Goal: Task Accomplishment & Management: Complete application form

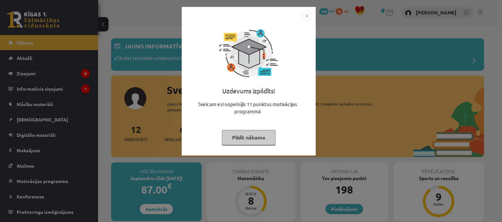
click at [254, 140] on button "Pildīt nākamo" at bounding box center [249, 137] width 54 height 15
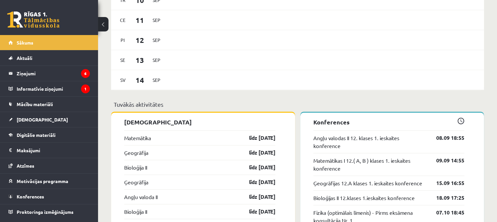
scroll to position [589, 0]
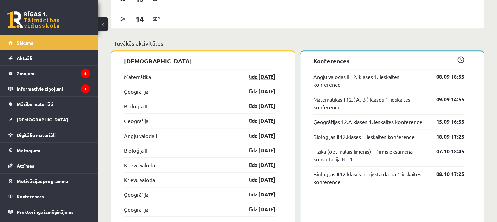
click at [258, 79] on link "līdz 15.09.25" at bounding box center [257, 77] width 38 height 8
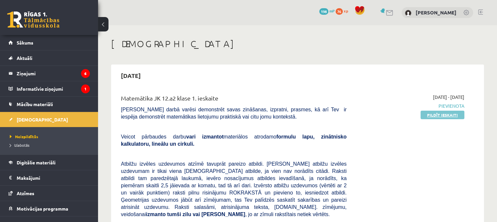
click at [448, 114] on link "Pildīt ieskaiti" at bounding box center [443, 115] width 44 height 9
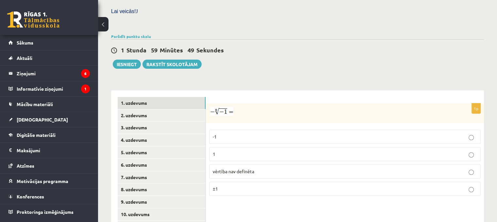
scroll to position [266, 0]
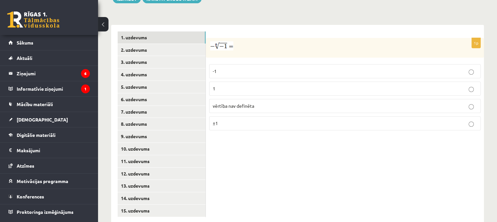
click at [238, 103] on span "vērtība nav definēta" at bounding box center [234, 106] width 42 height 6
click at [169, 44] on link "2. uzdevums" at bounding box center [162, 50] width 88 height 12
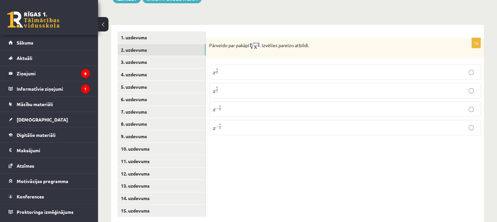
click at [241, 68] on p "x 3 8 x 3 8" at bounding box center [345, 72] width 265 height 8
click at [192, 56] on link "3. uzdevums" at bounding box center [162, 62] width 88 height 12
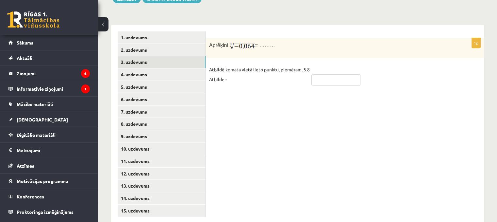
click at [330, 74] on input "text" at bounding box center [336, 79] width 49 height 11
type input "***"
click at [191, 68] on link "4. uzdevums" at bounding box center [162, 74] width 88 height 12
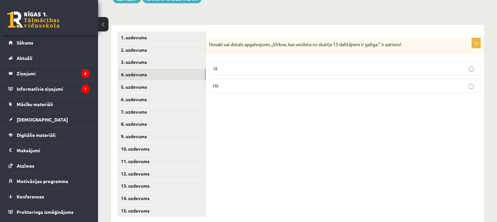
click at [225, 61] on label "Jā" at bounding box center [345, 68] width 272 height 14
click at [171, 81] on link "5. uzdevums" at bounding box center [162, 87] width 88 height 12
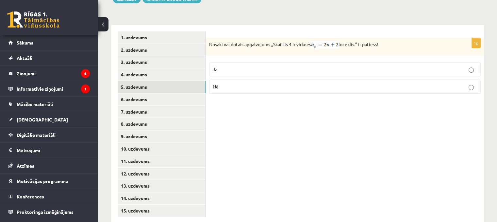
click at [239, 62] on label "Jā" at bounding box center [345, 69] width 272 height 14
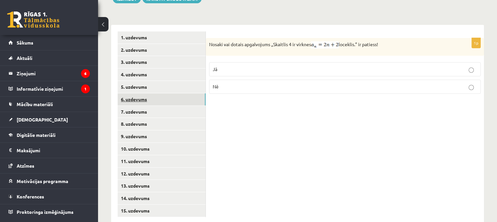
click at [179, 93] on link "6. uzdevums" at bounding box center [162, 99] width 88 height 12
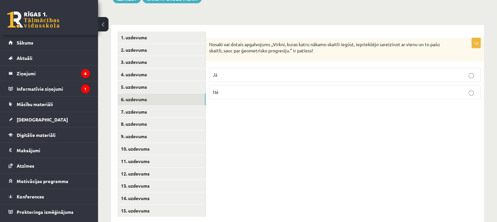
click at [281, 71] on p "Jā" at bounding box center [345, 74] width 265 height 7
click at [190, 106] on link "7. uzdevums" at bounding box center [162, 112] width 88 height 12
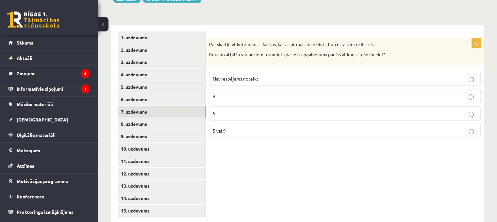
click at [233, 76] on span "Nav iespējams noteikt" at bounding box center [236, 79] width 46 height 6
click at [172, 118] on link "8. uzdevums" at bounding box center [162, 124] width 88 height 12
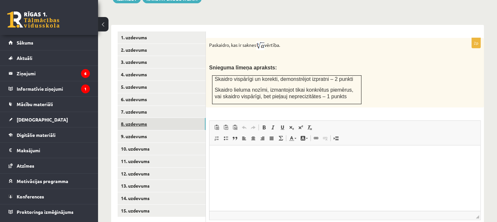
scroll to position [0, 0]
click at [183, 130] on link "9. uzdevums" at bounding box center [162, 136] width 88 height 12
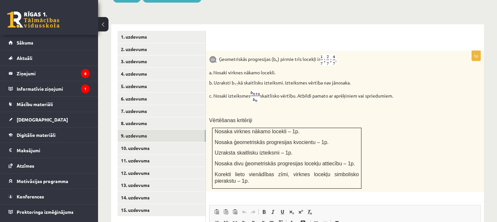
scroll to position [259, 0]
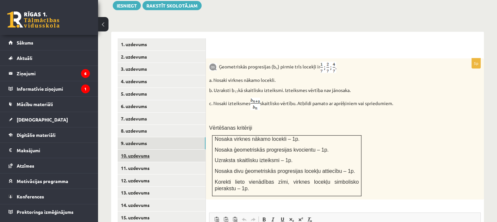
click at [179, 149] on link "10. uzdevums" at bounding box center [162, 155] width 88 height 12
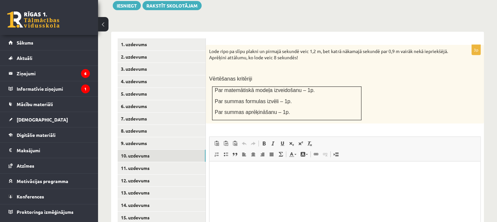
scroll to position [0, 0]
click at [183, 162] on link "11. uzdevums" at bounding box center [162, 168] width 88 height 12
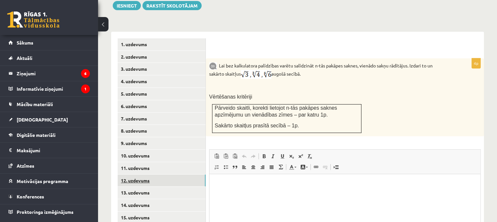
click at [174, 174] on link "12. uzdevums" at bounding box center [162, 180] width 88 height 12
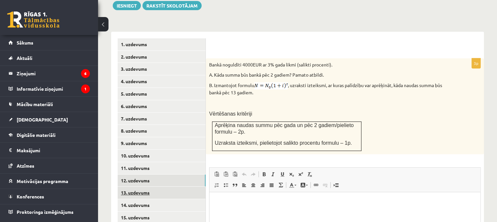
click at [166, 186] on link "13. uzdevums" at bounding box center [162, 192] width 88 height 12
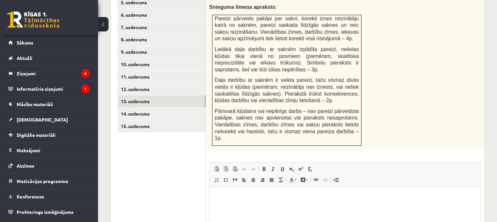
scroll to position [357, 0]
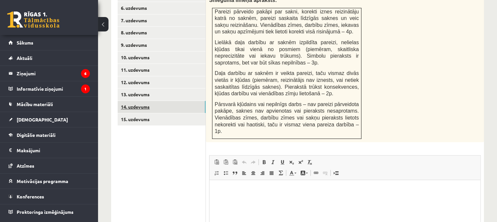
click at [172, 101] on link "14. uzdevums" at bounding box center [162, 107] width 88 height 12
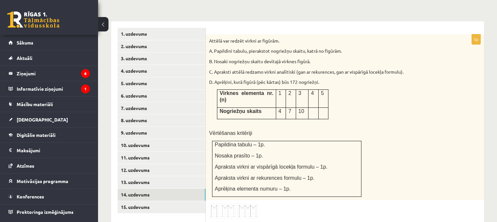
scroll to position [259, 0]
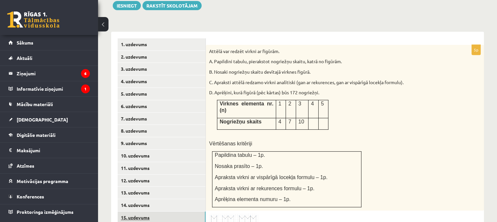
click at [153, 211] on link "15. uzdevums" at bounding box center [162, 217] width 88 height 12
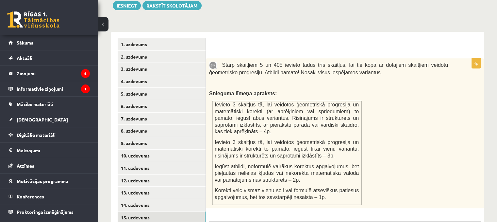
scroll to position [0, 0]
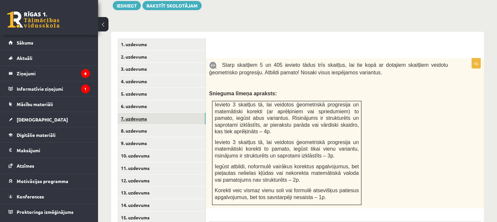
click at [167, 112] on link "7. uzdevums" at bounding box center [162, 118] width 88 height 12
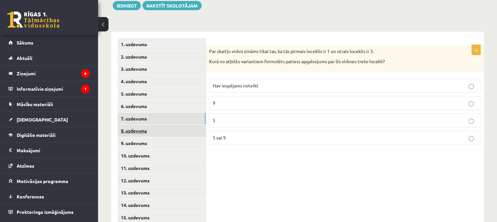
click at [157, 125] on link "8. uzdevums" at bounding box center [162, 131] width 88 height 12
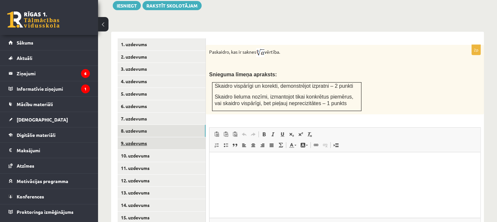
click at [169, 137] on link "9. uzdevums" at bounding box center [162, 143] width 88 height 12
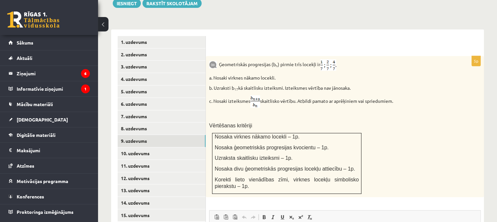
scroll to position [294, 0]
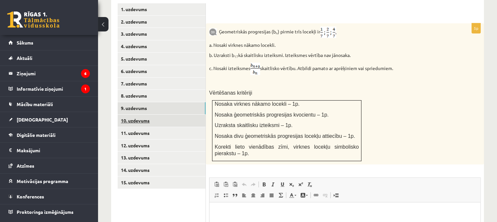
click at [161, 114] on link "10. uzdevums" at bounding box center [162, 120] width 88 height 12
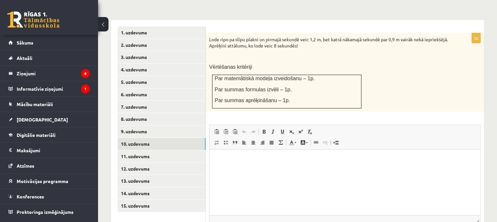
scroll to position [229, 0]
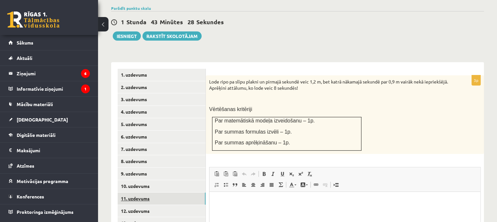
click at [134, 192] on link "11. uzdevums" at bounding box center [162, 198] width 88 height 12
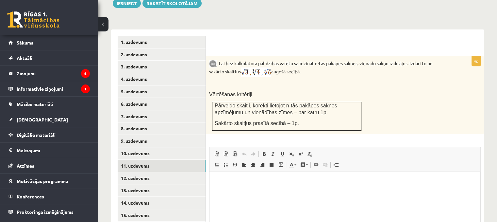
scroll to position [294, 0]
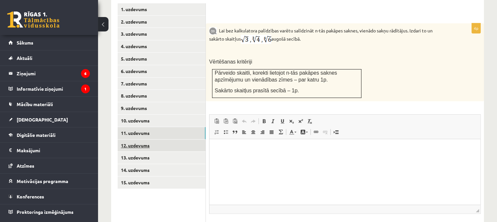
click at [152, 139] on link "12. uzdevums" at bounding box center [162, 145] width 88 height 12
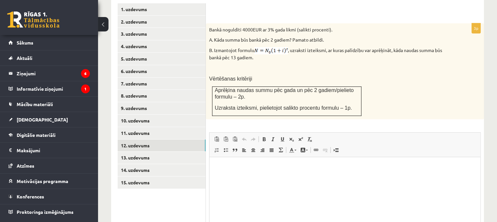
scroll to position [0, 0]
click at [174, 151] on link "13. uzdevums" at bounding box center [162, 157] width 88 height 12
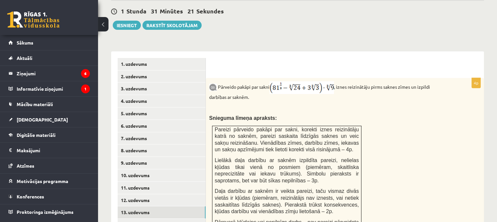
scroll to position [294, 0]
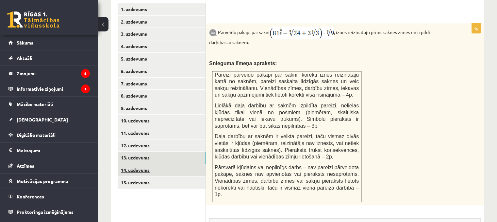
click at [169, 164] on link "14. uzdevums" at bounding box center [162, 170] width 88 height 12
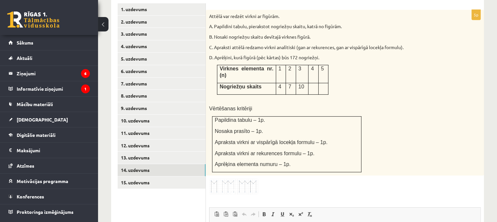
scroll to position [262, 0]
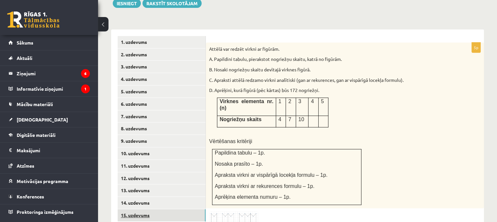
click at [159, 209] on link "15. uzdevums" at bounding box center [162, 215] width 88 height 12
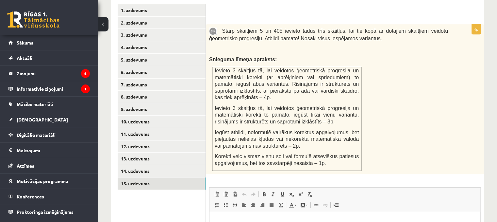
scroll to position [294, 0]
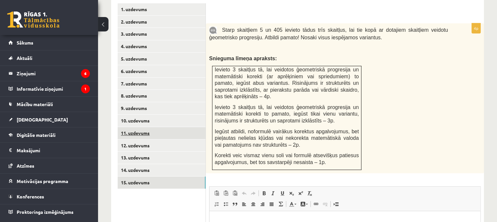
click at [157, 127] on link "11. uzdevums" at bounding box center [162, 133] width 88 height 12
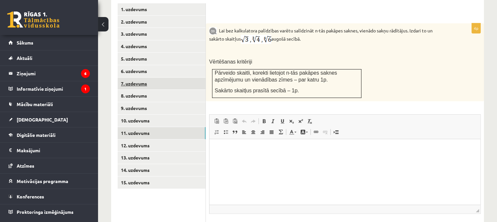
scroll to position [0, 0]
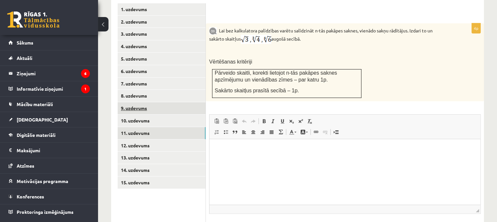
click at [140, 102] on link "9. uzdevums" at bounding box center [162, 108] width 88 height 12
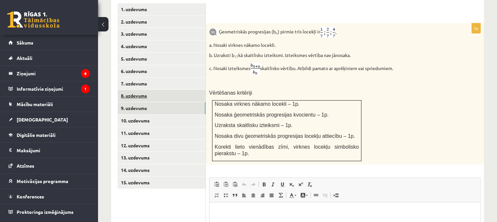
click at [133, 90] on link "8. uzdevums" at bounding box center [162, 96] width 88 height 12
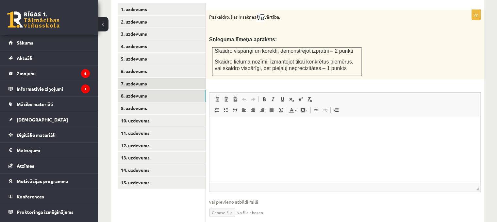
click at [134, 78] on link "7. uzdevums" at bounding box center [162, 84] width 88 height 12
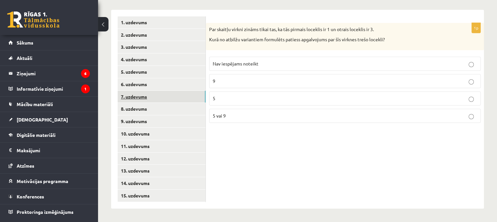
scroll to position [267, 0]
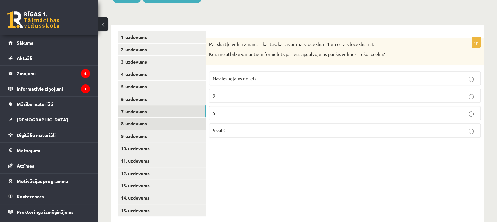
click at [139, 117] on link "8. uzdevums" at bounding box center [162, 123] width 88 height 12
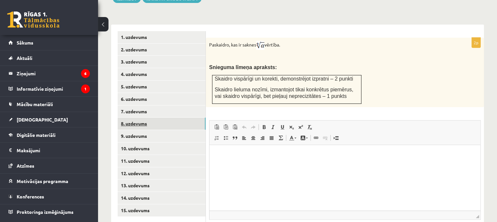
scroll to position [0, 0]
click at [140, 155] on link "11. uzdevums" at bounding box center [162, 161] width 88 height 12
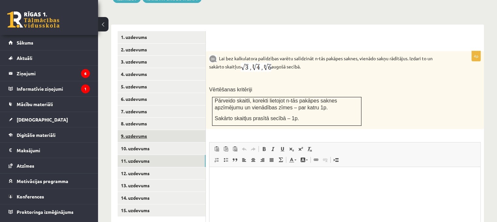
click at [149, 130] on link "9. uzdevums" at bounding box center [162, 136] width 88 height 12
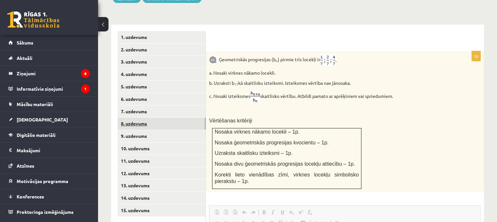
click at [150, 117] on link "8. uzdevums" at bounding box center [162, 123] width 88 height 12
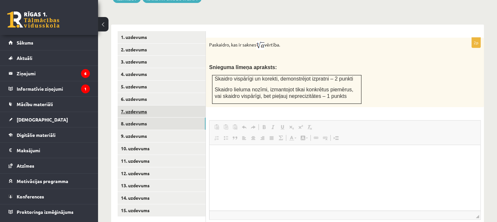
click at [146, 105] on link "7. uzdevums" at bounding box center [162, 111] width 88 height 12
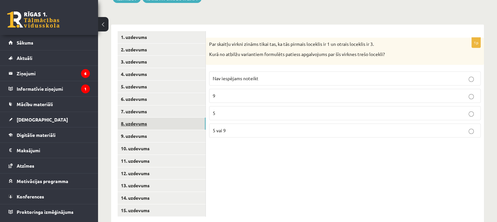
click at [153, 117] on link "8. uzdevums" at bounding box center [162, 123] width 88 height 12
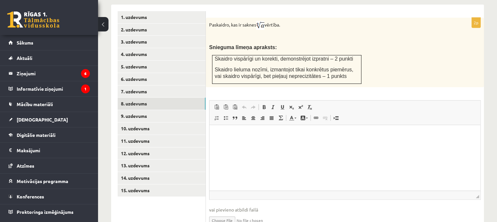
scroll to position [305, 0]
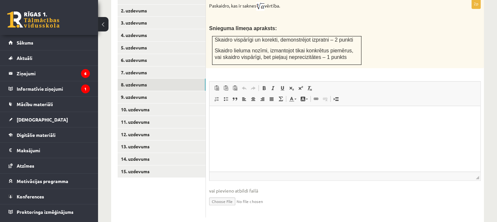
click at [229, 194] on input "file" at bounding box center [345, 200] width 272 height 13
click at [228, 194] on input "file" at bounding box center [345, 200] width 272 height 13
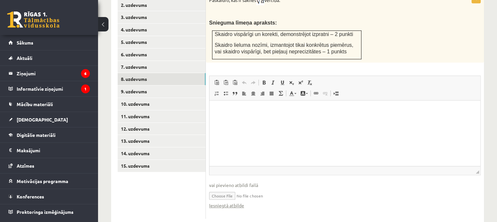
scroll to position [312, 0]
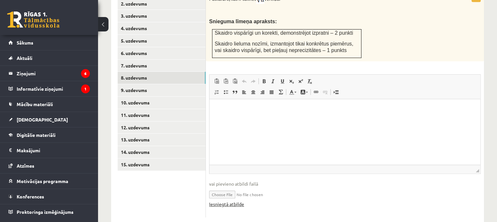
click at [233, 200] on link "Iesniegtā atbilde" at bounding box center [226, 203] width 35 height 7
click at [227, 187] on input "file" at bounding box center [345, 193] width 272 height 13
type input "**********"
click at [229, 187] on input "file" at bounding box center [345, 193] width 272 height 13
click at [236, 200] on link "Iesniegtā atbilde" at bounding box center [226, 203] width 35 height 7
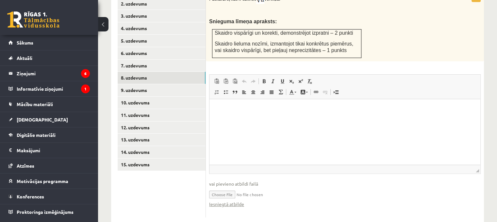
click at [228, 187] on input "file" at bounding box center [345, 193] width 272 height 13
click at [239, 187] on input "file" at bounding box center [345, 193] width 272 height 13
click at [232, 187] on input "file" at bounding box center [345, 193] width 272 height 13
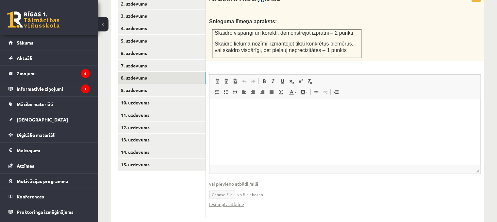
click at [226, 187] on input "file" at bounding box center [345, 193] width 272 height 13
type input "**********"
click at [224, 200] on link "Iesniegtā atbilde" at bounding box center [226, 203] width 35 height 7
click at [221, 187] on input "file" at bounding box center [345, 193] width 272 height 13
click at [225, 200] on link "Iesniegtā atbilde" at bounding box center [226, 203] width 35 height 7
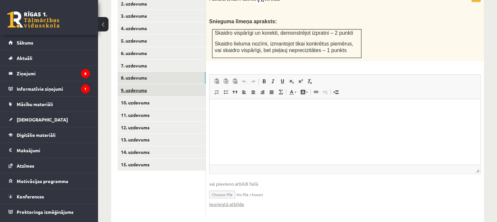
click at [163, 84] on link "9. uzdevums" at bounding box center [162, 90] width 88 height 12
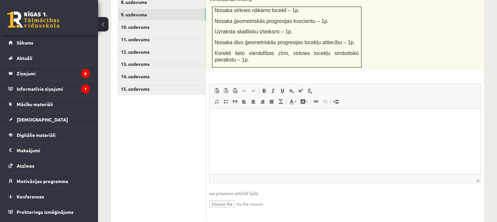
scroll to position [390, 0]
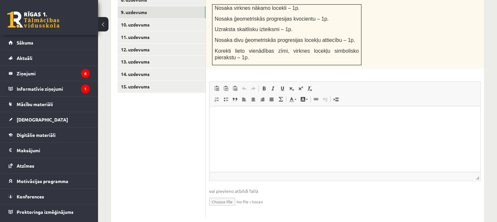
click at [230, 194] on input "file" at bounding box center [345, 200] width 272 height 13
click at [229, 208] on link "Iesniegtā atbilde" at bounding box center [226, 211] width 35 height 7
click at [227, 194] on input "file" at bounding box center [345, 200] width 272 height 13
type input "**********"
click at [232, 208] on link "Iesniegtā atbilde" at bounding box center [226, 211] width 35 height 7
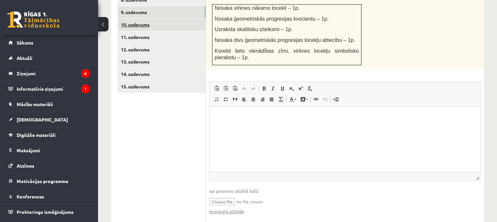
click at [160, 19] on link "10. uzdevums" at bounding box center [162, 25] width 88 height 12
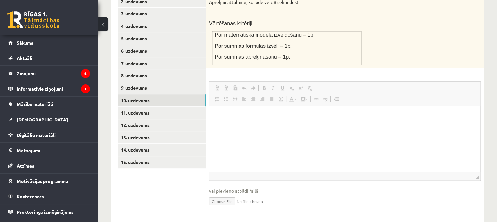
scroll to position [0, 0]
click at [228, 194] on input "file" at bounding box center [345, 200] width 272 height 13
type input "**********"
click at [227, 194] on input "file" at bounding box center [345, 200] width 272 height 13
click at [233, 194] on input "file" at bounding box center [345, 200] width 272 height 13
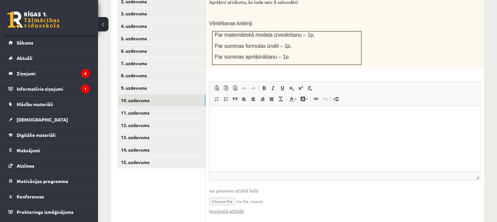
type input "**********"
click at [242, 207] on link "Iesniegtā atbilde" at bounding box center [226, 210] width 35 height 7
click at [163, 119] on link "12. uzdevums" at bounding box center [162, 125] width 88 height 12
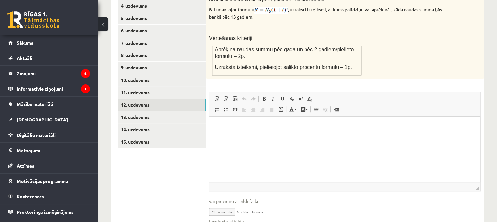
scroll to position [352, 0]
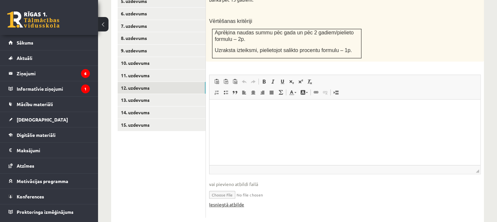
click at [241, 201] on link "Iesniegtā atbilde" at bounding box center [226, 204] width 35 height 7
click at [231, 201] on link "Iesniegtā atbilde" at bounding box center [226, 204] width 35 height 7
click at [216, 187] on input "file" at bounding box center [345, 193] width 272 height 13
click at [233, 201] on link "Iesniegtā atbilde" at bounding box center [226, 204] width 35 height 7
click at [218, 187] on input "file" at bounding box center [345, 193] width 272 height 13
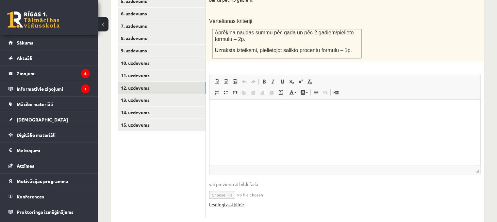
click at [213, 201] on link "Iesniegtā atbilde" at bounding box center [226, 204] width 35 height 7
click at [219, 187] on input "file" at bounding box center [345, 193] width 272 height 13
type input "**********"
click at [239, 201] on link "Iesniegtā atbilde" at bounding box center [226, 204] width 35 height 7
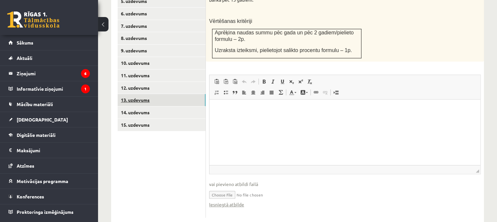
click at [149, 94] on link "13. uzdevums" at bounding box center [162, 100] width 88 height 12
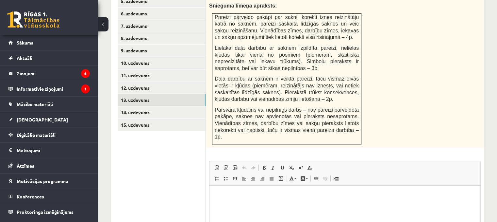
scroll to position [424, 0]
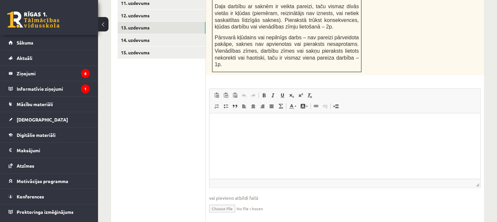
click at [229, 201] on input "file" at bounding box center [345, 207] width 272 height 13
type input "**********"
click at [234, 215] on link "Iesniegtā atbilde" at bounding box center [226, 218] width 35 height 7
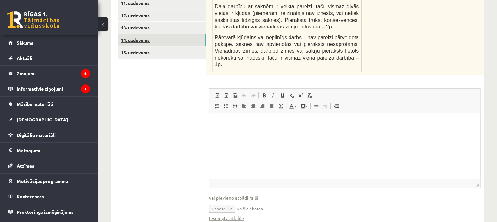
click at [162, 34] on link "14. uzdevums" at bounding box center [162, 40] width 88 height 12
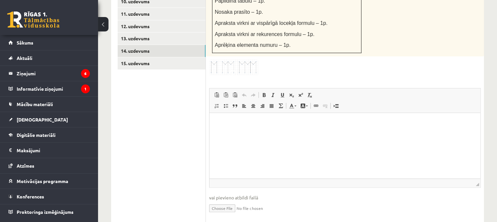
scroll to position [0, 0]
click at [227, 201] on input "file" at bounding box center [345, 207] width 272 height 13
click at [231, 214] on link "Iesniegtā atbilde" at bounding box center [226, 217] width 35 height 7
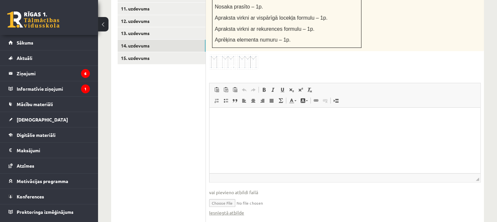
scroll to position [420, 0]
click at [229, 194] on input "file" at bounding box center [345, 200] width 272 height 13
click at [239, 208] on link "Iesniegtā atbilde" at bounding box center [226, 211] width 35 height 7
click at [222, 194] on input "file" at bounding box center [345, 200] width 272 height 13
click at [231, 208] on link "Iesniegtā atbilde" at bounding box center [226, 211] width 35 height 7
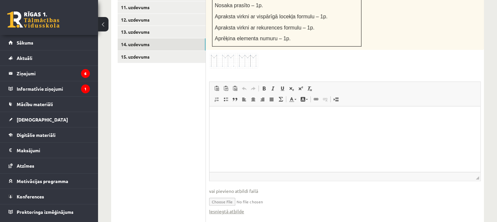
click at [216, 194] on input "file" at bounding box center [345, 200] width 272 height 13
click at [235, 208] on link "Iesniegtā atbilde" at bounding box center [226, 211] width 35 height 7
click at [223, 194] on input "file" at bounding box center [345, 200] width 272 height 13
click at [237, 208] on link "Iesniegtā atbilde" at bounding box center [226, 211] width 35 height 7
click at [235, 194] on input "file" at bounding box center [345, 200] width 272 height 13
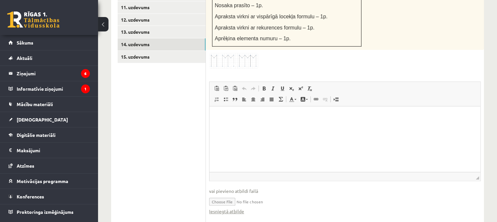
type input "**********"
click at [228, 208] on link "Iesniegtā atbilde" at bounding box center [226, 211] width 35 height 7
click at [160, 51] on link "15. uzdevums" at bounding box center [162, 57] width 88 height 12
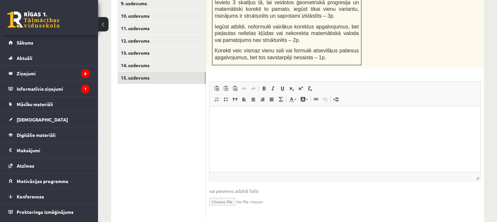
scroll to position [0, 0]
click at [224, 194] on input "file" at bounding box center [345, 200] width 272 height 13
type input "**********"
click at [225, 208] on link "Iesniegtā atbilde" at bounding box center [226, 211] width 35 height 7
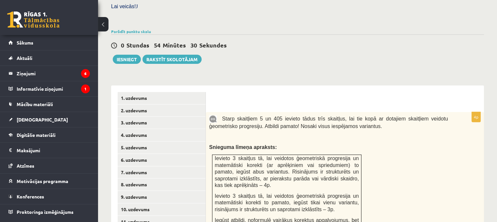
scroll to position [137, 0]
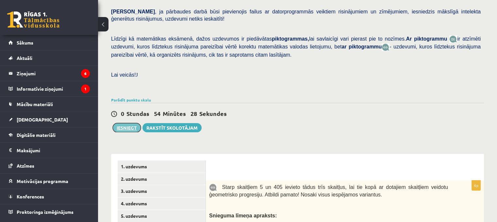
click at [130, 123] on button "Iesniegt" at bounding box center [127, 127] width 28 height 9
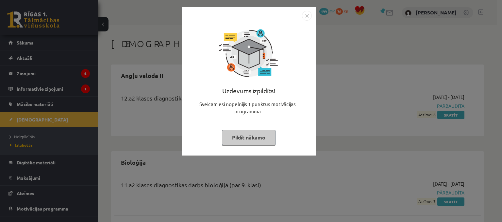
click at [255, 142] on button "Pildīt nākamo" at bounding box center [249, 137] width 54 height 15
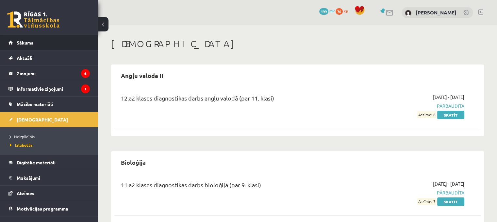
click at [47, 43] on link "Sākums" at bounding box center [49, 42] width 81 height 15
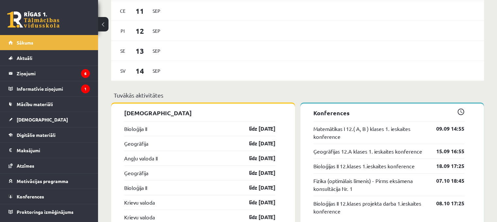
scroll to position [589, 0]
